Goal: Check status: Check status

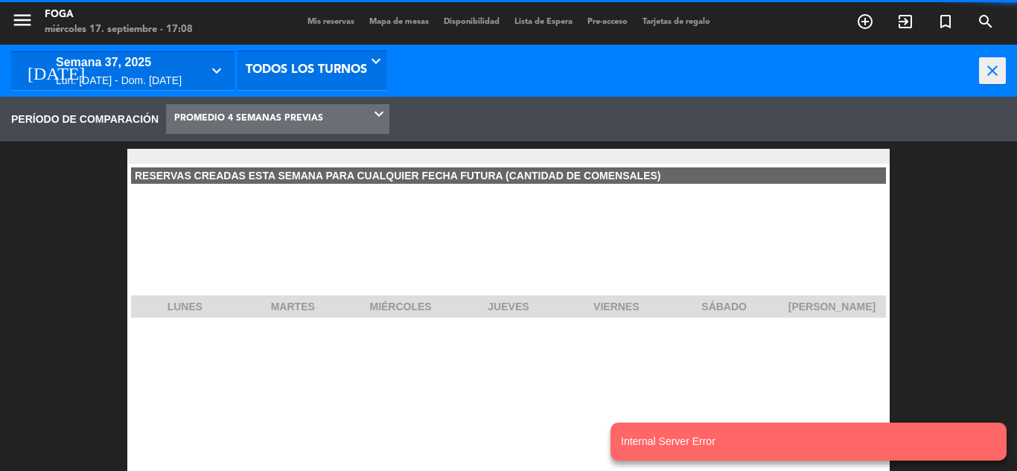
scroll to position [223, 238]
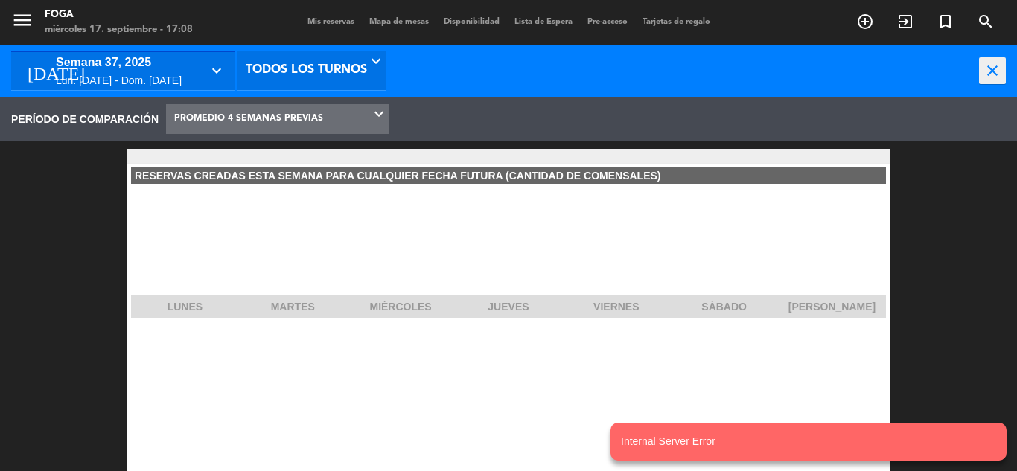
click at [300, 19] on span "Mis reservas" at bounding box center [331, 22] width 62 height 8
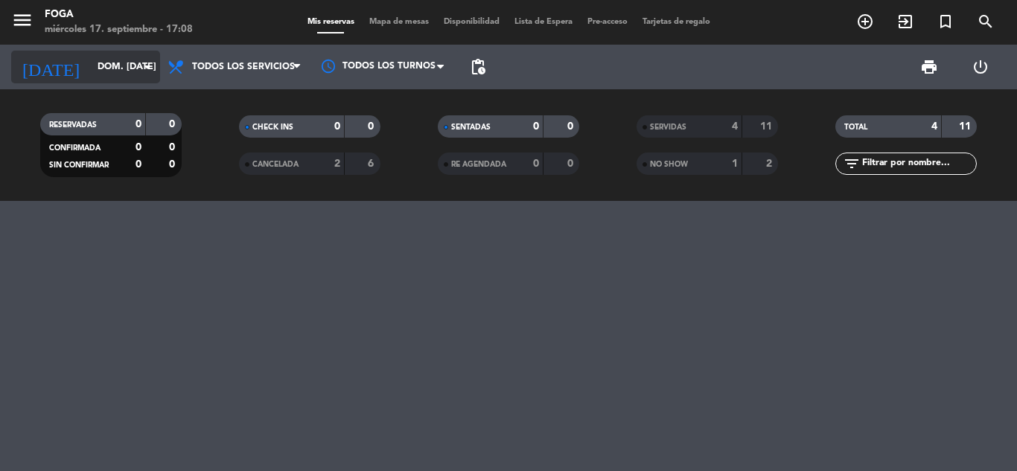
click at [117, 72] on input "dom. [DATE]" at bounding box center [153, 66] width 126 height 25
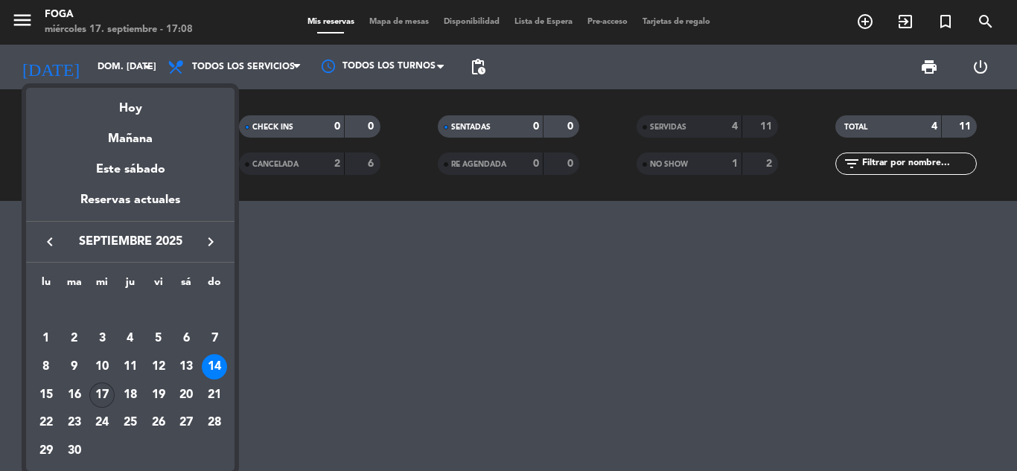
click at [109, 392] on div "17" at bounding box center [101, 395] width 25 height 25
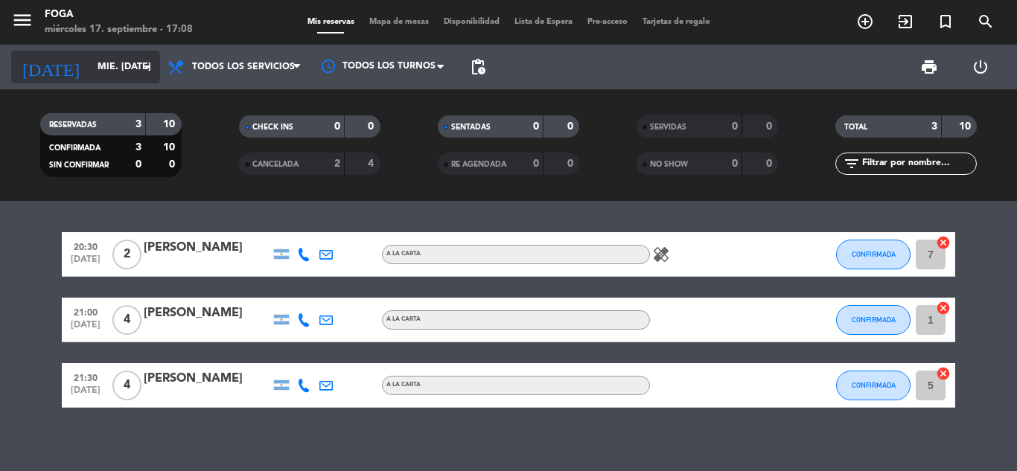
click at [109, 71] on input "mié. [DATE]" at bounding box center [153, 66] width 126 height 25
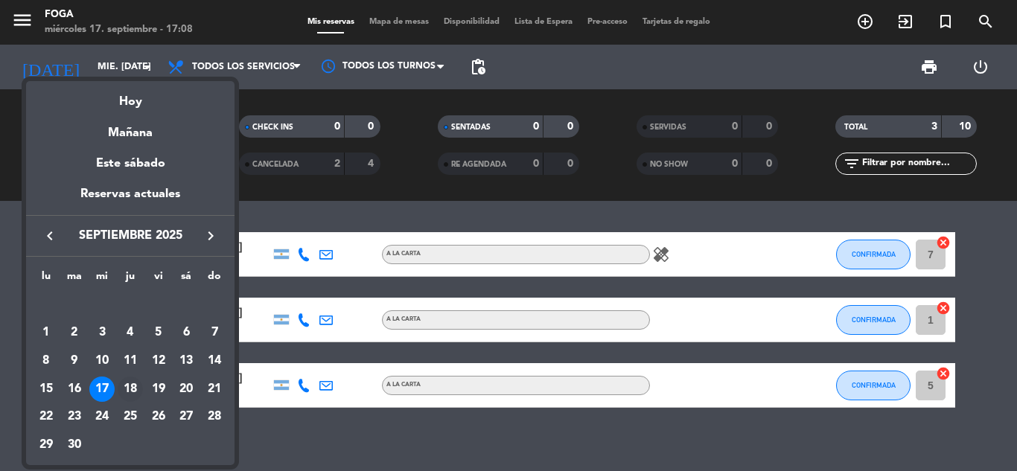
click at [135, 389] on div "18" at bounding box center [130, 389] width 25 height 25
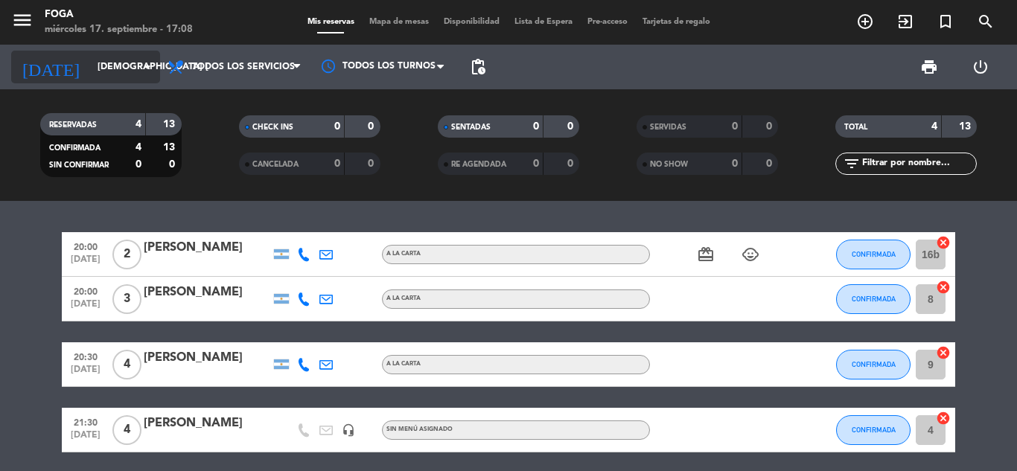
click at [132, 71] on input "[DEMOGRAPHIC_DATA] [DATE]" at bounding box center [153, 66] width 126 height 25
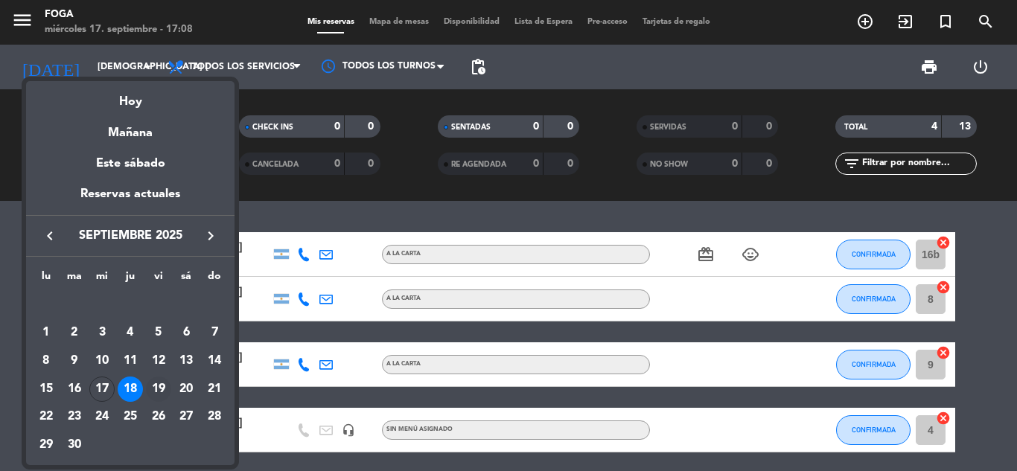
click at [164, 389] on div "19" at bounding box center [158, 389] width 25 height 25
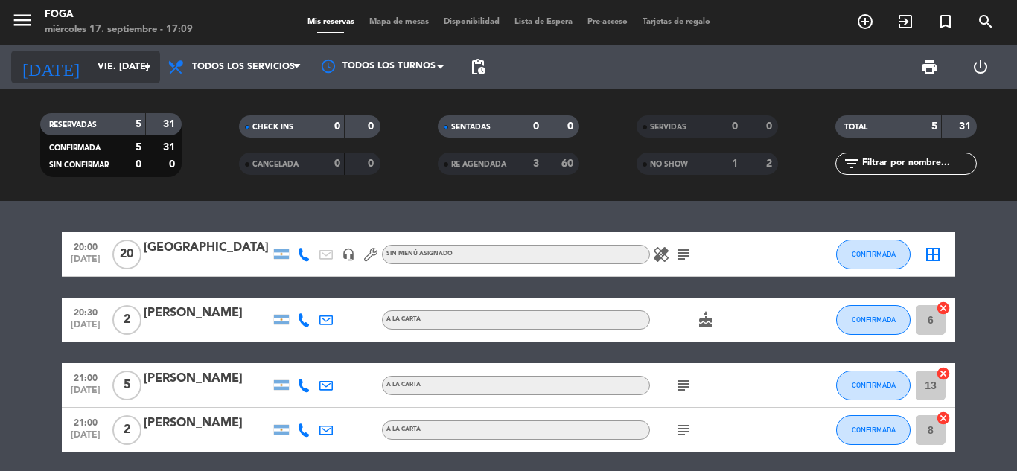
click at [111, 72] on input "vie. [DATE]" at bounding box center [153, 66] width 126 height 25
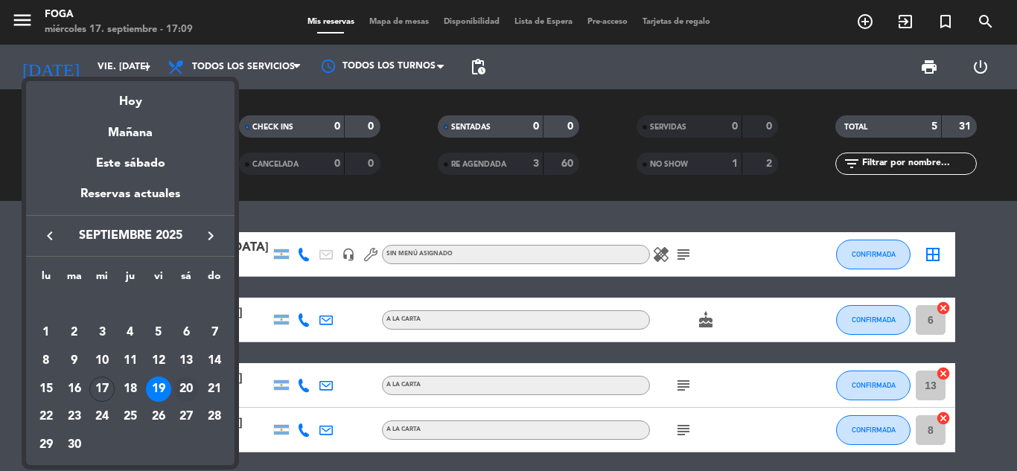
click at [191, 388] on div "20" at bounding box center [185, 389] width 25 height 25
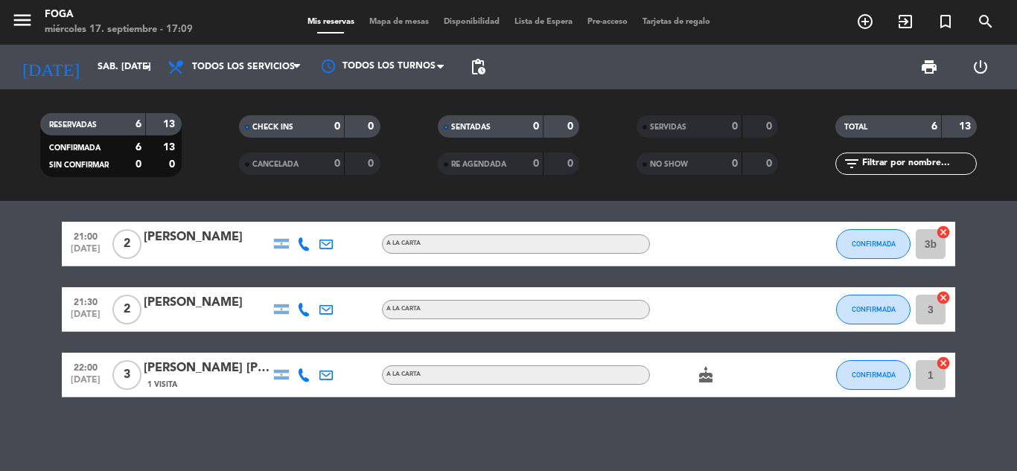
scroll to position [208, 0]
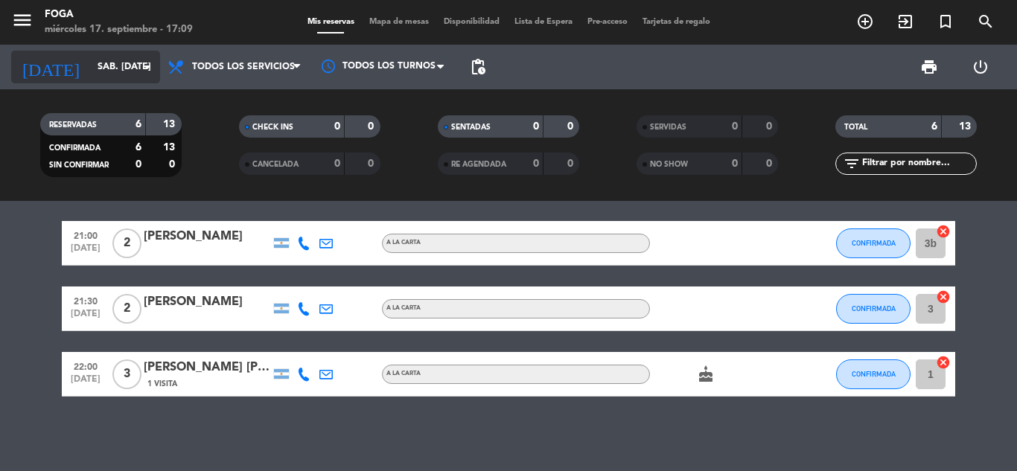
click at [138, 66] on icon "arrow_drop_down" at bounding box center [147, 67] width 18 height 18
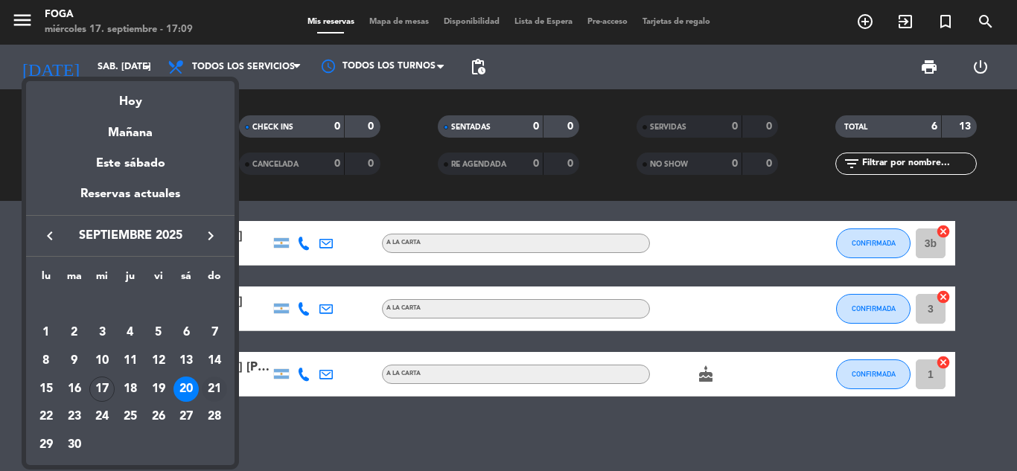
click at [214, 384] on div "21" at bounding box center [214, 389] width 25 height 25
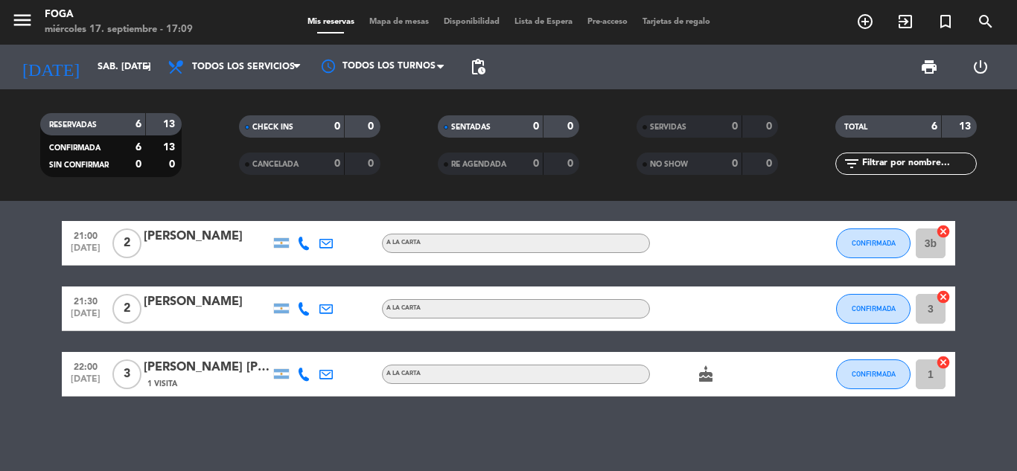
type input "dom. [DATE]"
